Goal: Task Accomplishment & Management: Use online tool/utility

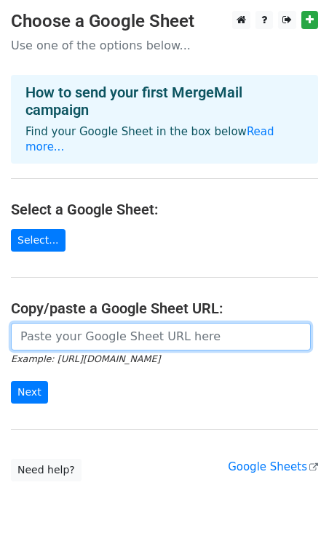
click at [47, 325] on input "url" at bounding box center [161, 337] width 300 height 28
paste input "https://docs.google.com/spreadsheets/d/1vqA8FRqxK4rv4s0FJ_UzEUQQGcgxM180iFxm7mE…"
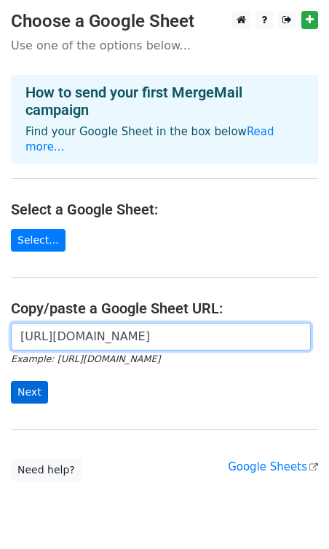
type input "https://docs.google.com/spreadsheets/d/1vqA8FRqxK4rv4s0FJ_UzEUQQGcgxM180iFxm7mE…"
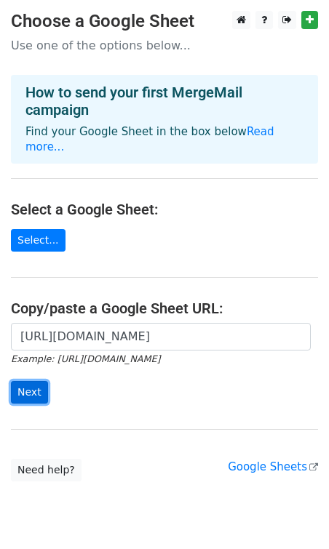
click at [26, 381] on input "Next" at bounding box center [29, 392] width 37 height 23
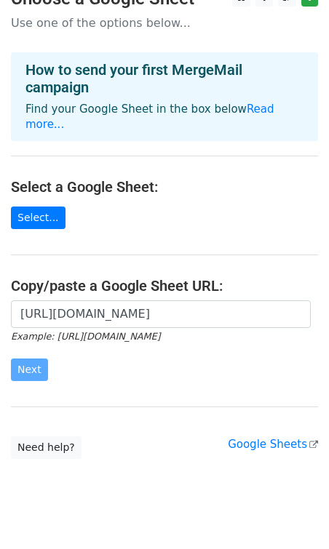
scroll to position [33, 0]
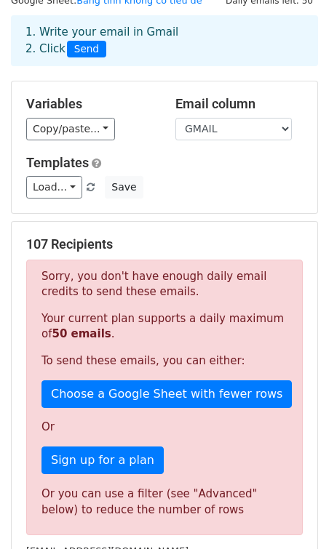
scroll to position [56, 0]
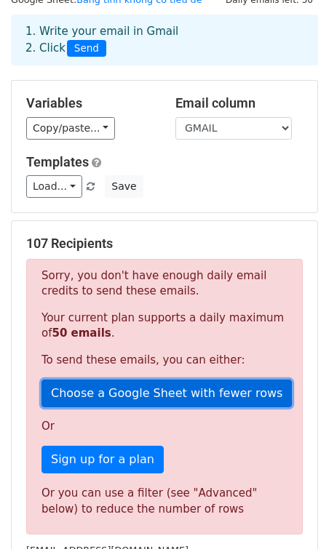
click at [114, 389] on link "Choose a Google Sheet with fewer rows" at bounding box center [166, 394] width 250 height 28
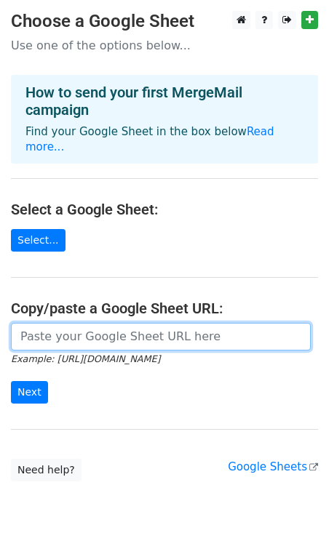
click at [44, 323] on input "url" at bounding box center [161, 337] width 300 height 28
paste input "https://docs.google.com/spreadsheets/d/1vqA8FRqxK4rv4s0FJ_UzEUQQGcgxM180iFxm7mE…"
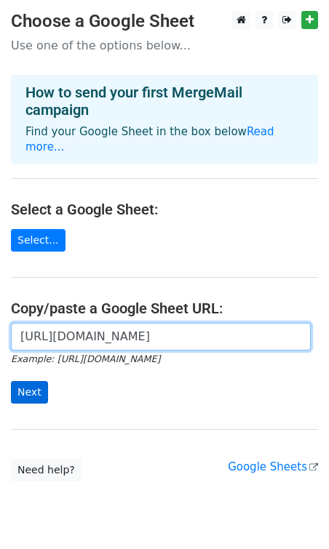
type input "https://docs.google.com/spreadsheets/d/1vqA8FRqxK4rv4s0FJ_UzEUQQGcgxM180iFxm7mE…"
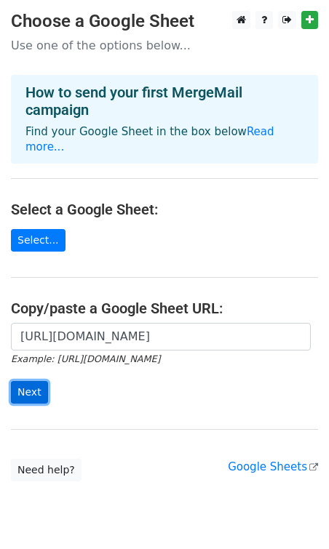
click at [25, 381] on input "Next" at bounding box center [29, 392] width 37 height 23
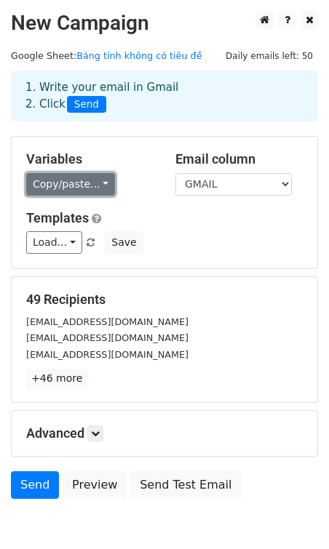
click at [85, 180] on link "Copy/paste..." at bounding box center [70, 184] width 89 height 23
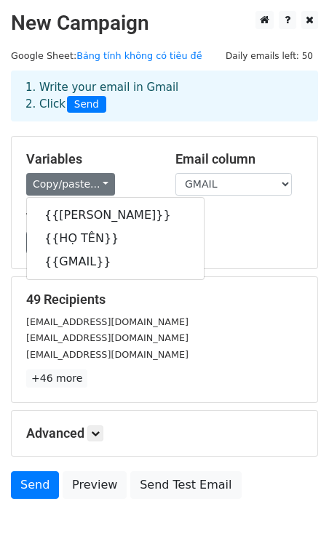
click at [142, 178] on div "Copy/paste... {{XƯNG HÔ}} {{HỌ TÊN}} {{GMAIL}}" at bounding box center [89, 184] width 127 height 23
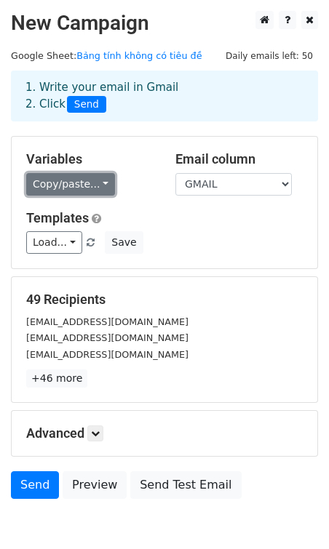
click at [88, 185] on link "Copy/paste..." at bounding box center [70, 184] width 89 height 23
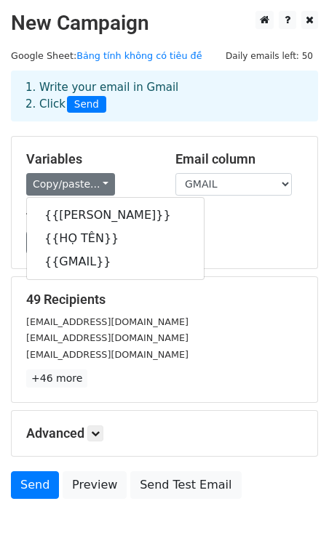
click at [132, 161] on h5 "Variables" at bounding box center [89, 159] width 127 height 16
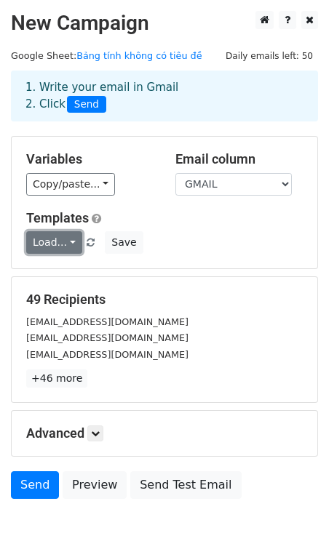
click at [63, 238] on link "Load..." at bounding box center [54, 242] width 56 height 23
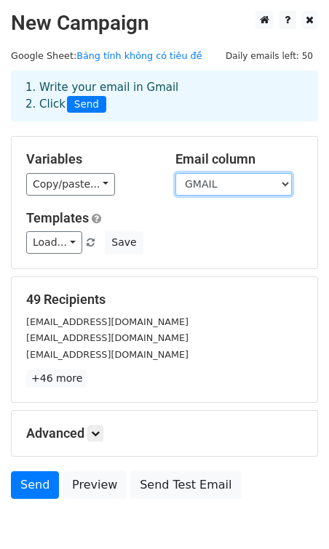
click at [257, 179] on select "XƯNG HÔ HỌ TÊN GMAIL" at bounding box center [233, 184] width 116 height 23
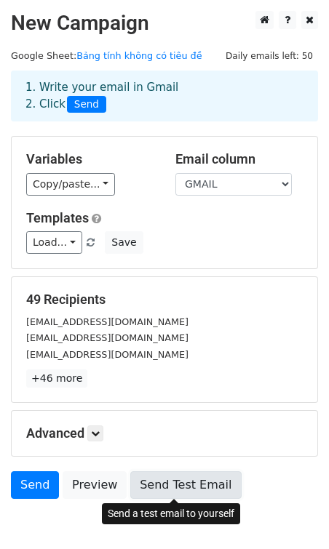
click at [154, 493] on link "Send Test Email" at bounding box center [185, 486] width 111 height 28
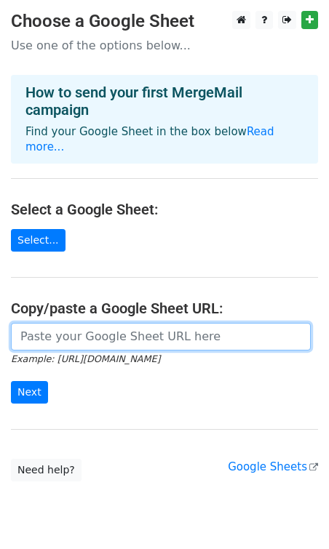
click at [31, 323] on input "url" at bounding box center [161, 337] width 300 height 28
paste input "https://docs.google.com/spreadsheets/d/1vqA8FRqxK4rv4s0FJ_UzEUQQGcgxM180iFxm7mE…"
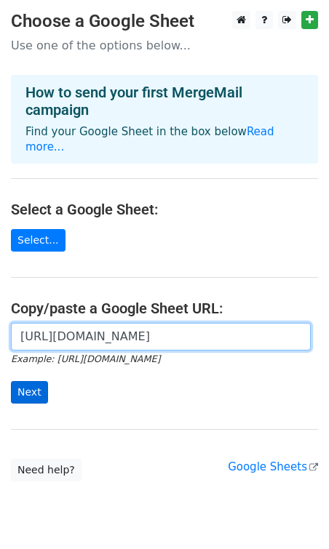
type input "https://docs.google.com/spreadsheets/d/1vqA8FRqxK4rv4s0FJ_UzEUQQGcgxM180iFxm7mE…"
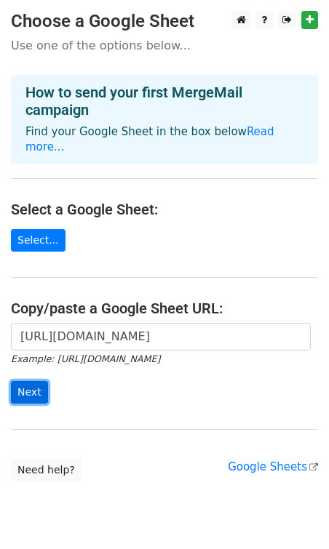
click at [39, 381] on input "Next" at bounding box center [29, 392] width 37 height 23
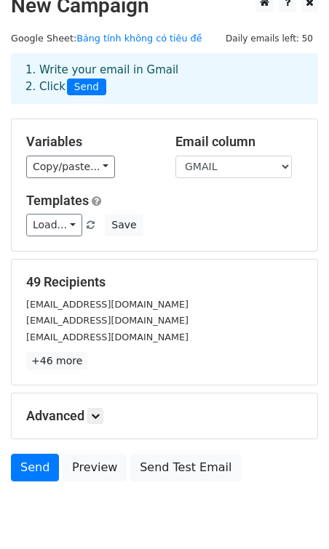
scroll to position [73, 0]
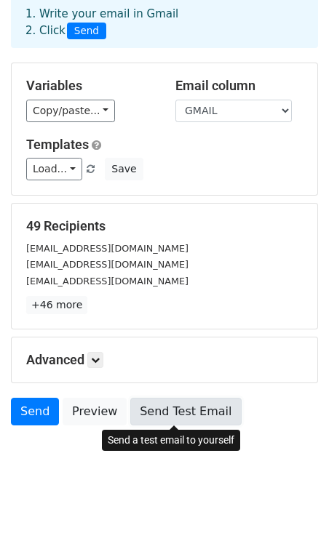
click at [167, 413] on link "Send Test Email" at bounding box center [185, 412] width 111 height 28
